Goal: Use online tool/utility: Utilize a website feature to perform a specific function

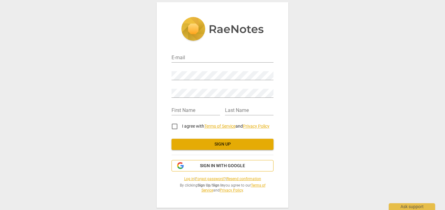
click at [223, 168] on span "Sign in with Google" at bounding box center [222, 166] width 45 height 6
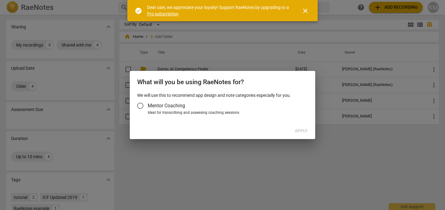
click at [168, 104] on span "Mentor Coaching" at bounding box center [166, 105] width 37 height 7
click at [148, 104] on input "Mentor Coaching" at bounding box center [140, 106] width 15 height 15
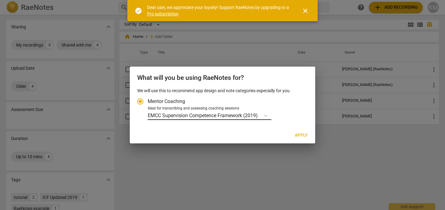
click at [221, 118] on p "EMCC Supervision Competence Framework (2019)" at bounding box center [203, 115] width 110 height 7
click at [0, 0] on input "Ideal for transcribing and assessing coaching sessions EMCC Supervision Compete…" at bounding box center [0, 0] width 0 height 0
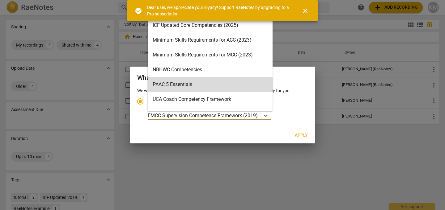
scroll to position [135, 0]
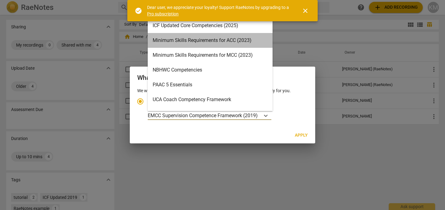
click at [225, 42] on div "Minimum Skills Requirements for ACC (2023)" at bounding box center [210, 40] width 125 height 15
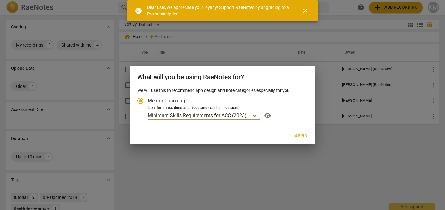
click at [303, 137] on span "Apply" at bounding box center [301, 136] width 13 height 6
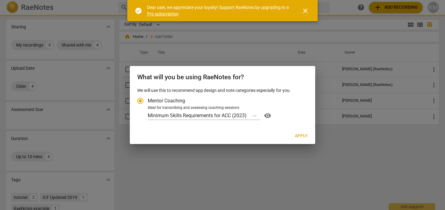
radio input "false"
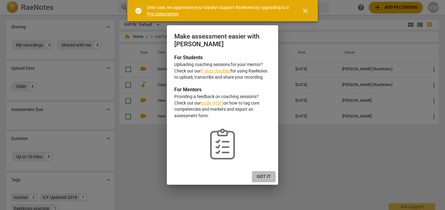
click at [261, 177] on span "Got it" at bounding box center [264, 177] width 14 height 6
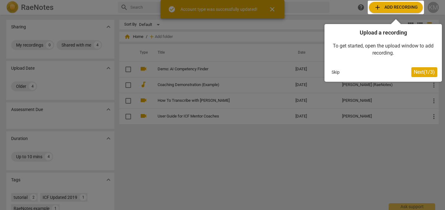
click at [396, 5] on div at bounding box center [396, 8] width 56 height 14
click at [418, 74] on span "Next ( 1 / 3 )" at bounding box center [424, 72] width 21 height 6
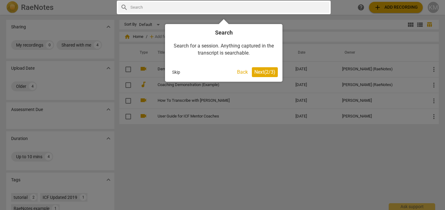
click at [263, 73] on span "Next ( 2 / 3 )" at bounding box center [264, 72] width 21 height 6
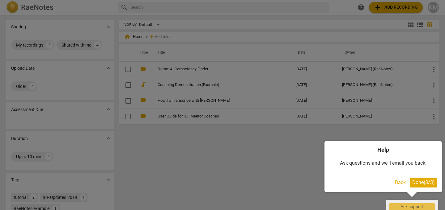
click at [420, 182] on span "Done ( 3 / 3 )" at bounding box center [423, 183] width 23 height 6
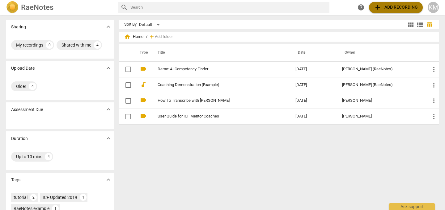
click at [393, 9] on span "add Add recording" at bounding box center [396, 7] width 44 height 7
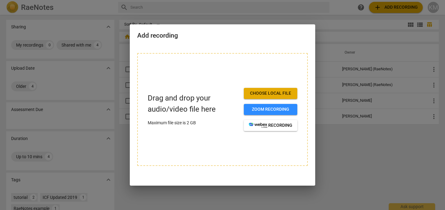
click at [268, 95] on span "Choose local file" at bounding box center [271, 94] width 44 height 6
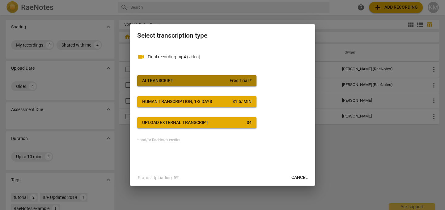
click at [218, 82] on span "AI Transcript Free Trial *" at bounding box center [196, 81] width 109 height 6
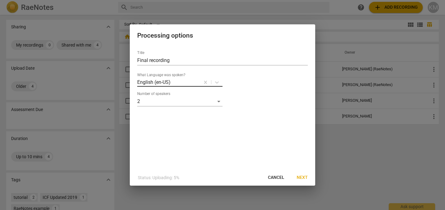
click at [193, 83] on div at bounding box center [185, 82] width 28 height 7
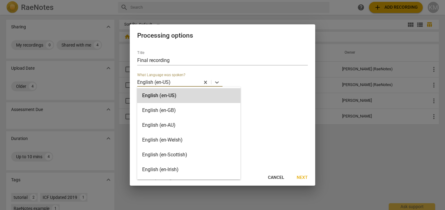
click at [193, 73] on div "What Language was spoken? English (en-US)" at bounding box center [179, 80] width 85 height 14
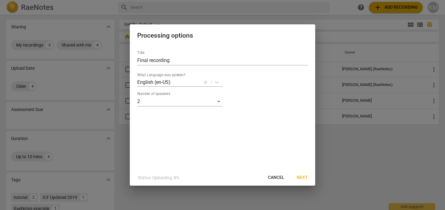
click at [306, 180] on span "Next" at bounding box center [302, 178] width 11 height 6
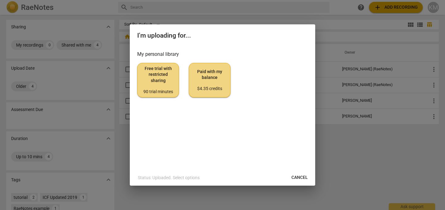
click at [216, 83] on span "Paid with my balance $4.35 credits" at bounding box center [209, 80] width 31 height 23
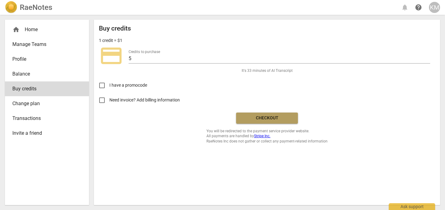
click at [252, 118] on span "Checkout" at bounding box center [267, 118] width 52 height 6
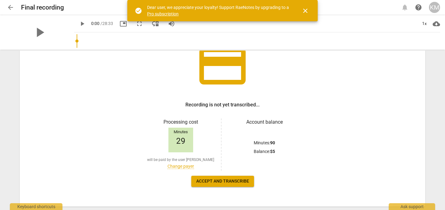
scroll to position [51, 0]
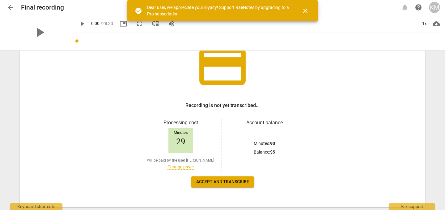
click at [215, 183] on span "Accept and transcribe" at bounding box center [222, 182] width 53 height 6
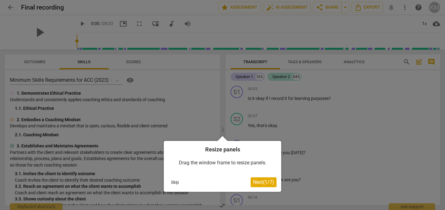
click at [263, 184] on span "Next ( 1 / 7 )" at bounding box center [263, 183] width 21 height 6
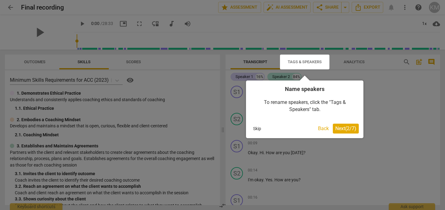
click at [345, 128] on span "Next ( 2 / 7 )" at bounding box center [345, 129] width 21 height 6
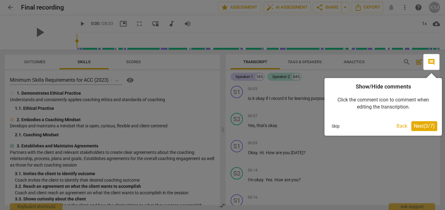
click at [423, 126] on span "Next ( 3 / 7 )" at bounding box center [424, 126] width 21 height 6
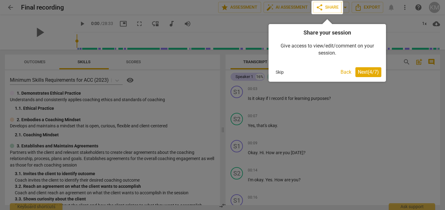
click at [369, 67] on button "Next ( 4 / 7 )" at bounding box center [368, 72] width 26 height 10
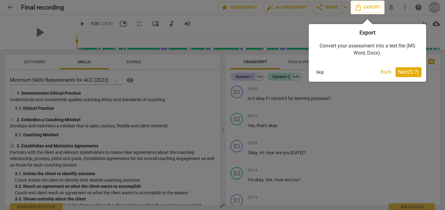
click at [405, 74] on span "Next ( 5 / 7 )" at bounding box center [408, 72] width 21 height 6
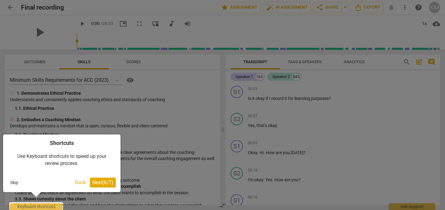
click at [108, 184] on span "Next ( 6 / 7 )" at bounding box center [102, 183] width 21 height 6
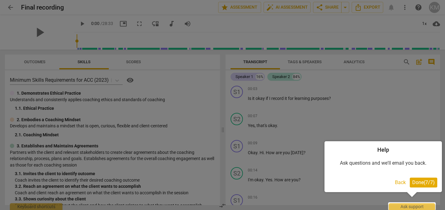
click at [418, 182] on span "Done ( 7 / 7 )" at bounding box center [423, 183] width 23 height 6
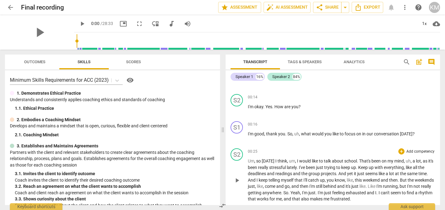
scroll to position [77, 0]
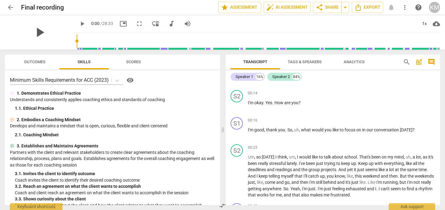
click at [38, 33] on span "play_arrow" at bounding box center [40, 32] width 16 height 16
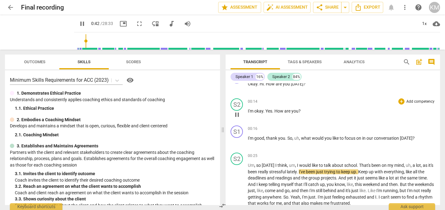
scroll to position [72, 0]
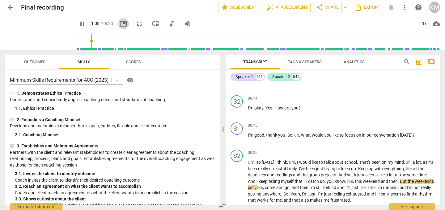
click at [120, 23] on span "picture_in_picture" at bounding box center [123, 23] width 7 height 7
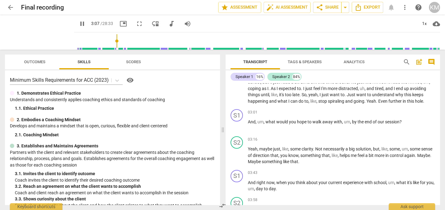
scroll to position [259, 0]
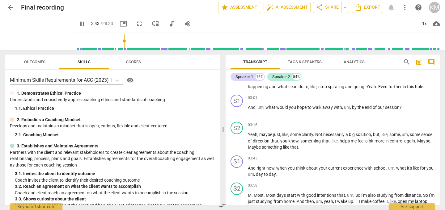
click at [78, 25] on span "pause" at bounding box center [81, 23] width 7 height 7
click at [34, 31] on span "play_arrow" at bounding box center [40, 32] width 16 height 16
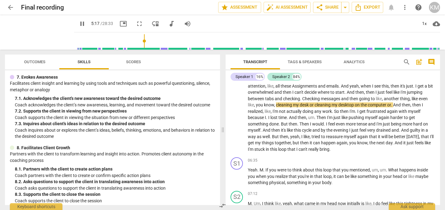
scroll to position [358, 0]
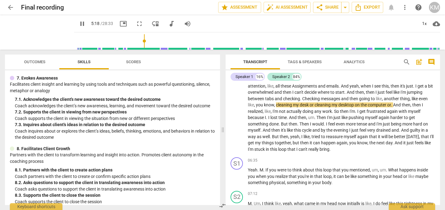
click at [132, 60] on span "Scores" at bounding box center [133, 62] width 15 height 5
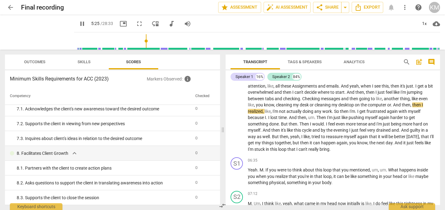
scroll to position [0, 0]
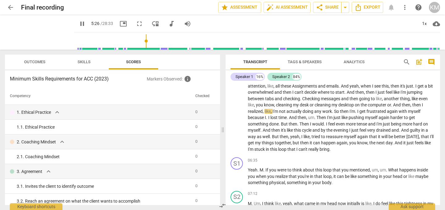
click at [92, 67] on button "Skills" at bounding box center [83, 62] width 49 height 15
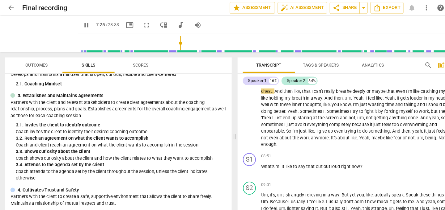
scroll to position [525, 0]
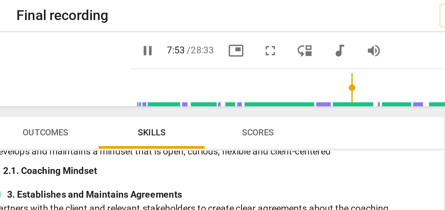
drag, startPoint x: 168, startPoint y: 41, endPoint x: 172, endPoint y: 41, distance: 4.3
click at [172, 41] on input "range" at bounding box center [258, 41] width 363 height 20
drag, startPoint x: 172, startPoint y: 41, endPoint x: 177, endPoint y: 41, distance: 4.6
click at [177, 41] on input "range" at bounding box center [258, 41] width 363 height 20
drag, startPoint x: 177, startPoint y: 41, endPoint x: 180, endPoint y: 41, distance: 3.4
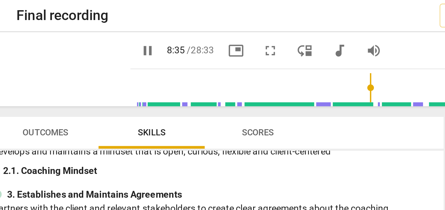
click at [180, 41] on input "range" at bounding box center [258, 41] width 363 height 20
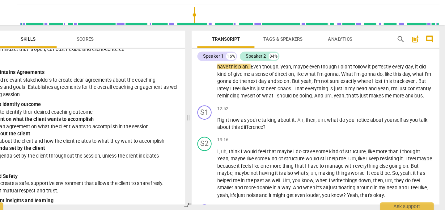
scroll to position [0, 0]
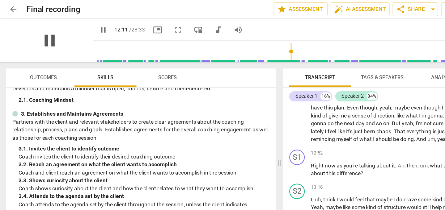
click at [33, 31] on span "pause" at bounding box center [40, 32] width 16 height 16
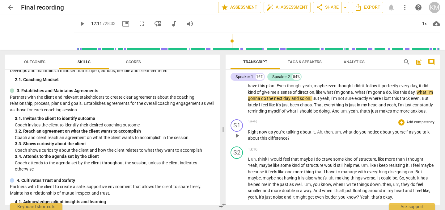
click at [237, 140] on span "play_arrow" at bounding box center [236, 135] width 7 height 7
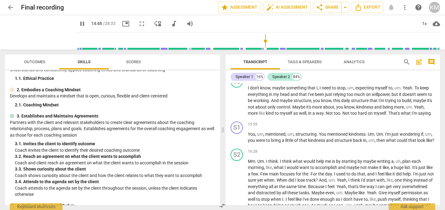
scroll to position [886, 0]
click at [305, 137] on span "structuring" at bounding box center [305, 134] width 21 height 5
click at [313, 137] on span "structuring" at bounding box center [305, 134] width 21 height 5
type input "968"
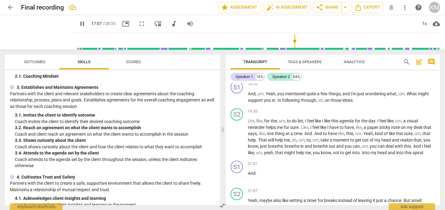
scroll to position [1055, 0]
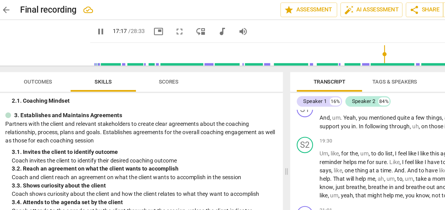
click at [78, 24] on span "pause" at bounding box center [81, 23] width 7 height 7
type input "1038"
